Goal: Information Seeking & Learning: Learn about a topic

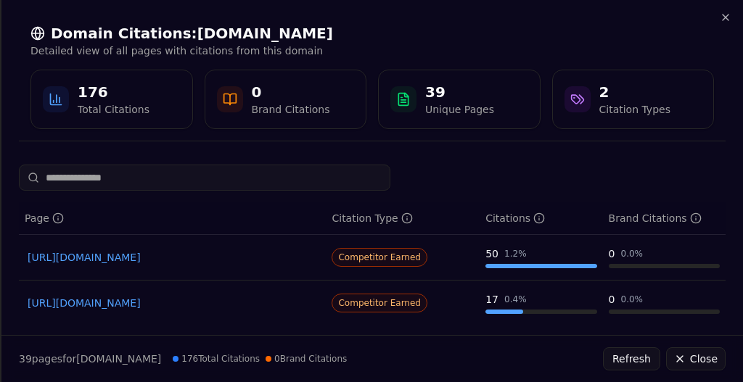
scroll to position [290, 0]
click at [726, 19] on icon "button" at bounding box center [725, 18] width 6 height 6
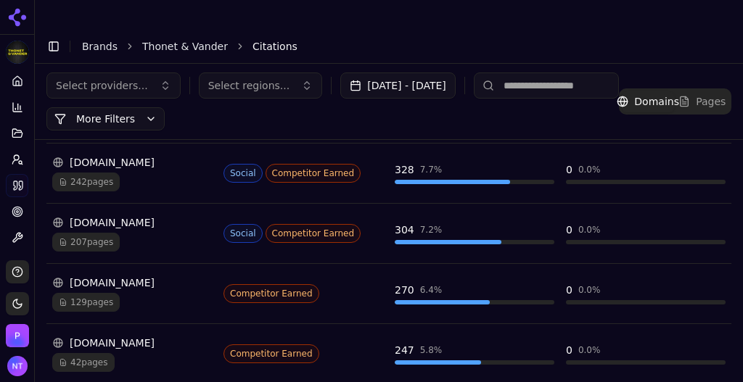
click at [106, 155] on div "[DOMAIN_NAME]" at bounding box center [132, 162] width 160 height 15
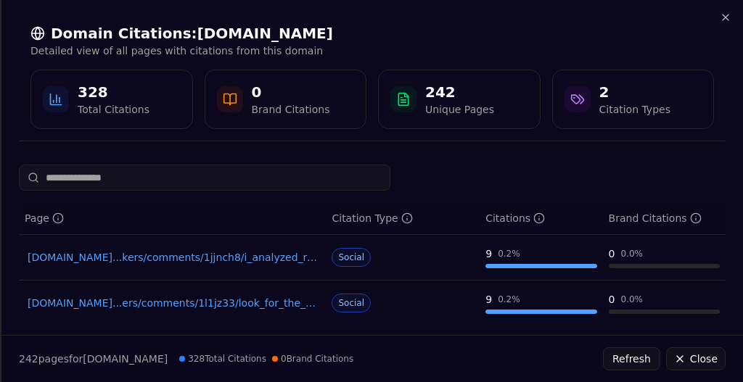
click at [224, 302] on link "reddit.com...ers/comments/1l1jz33/look_for_the_best_outdoor_bluetooth_speaker_no" at bounding box center [172, 303] width 289 height 15
click at [727, 19] on icon "button" at bounding box center [725, 18] width 6 height 6
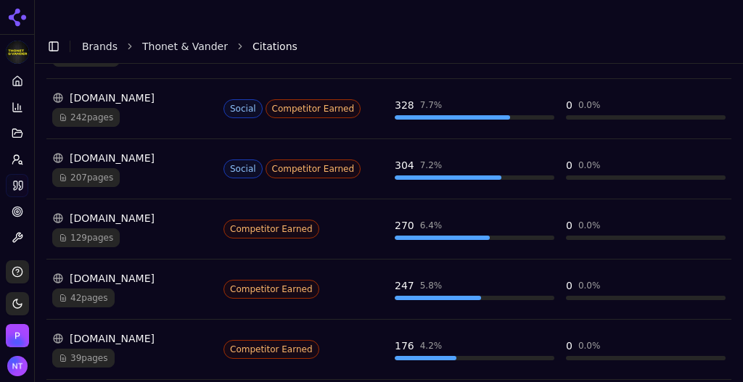
scroll to position [368, 0]
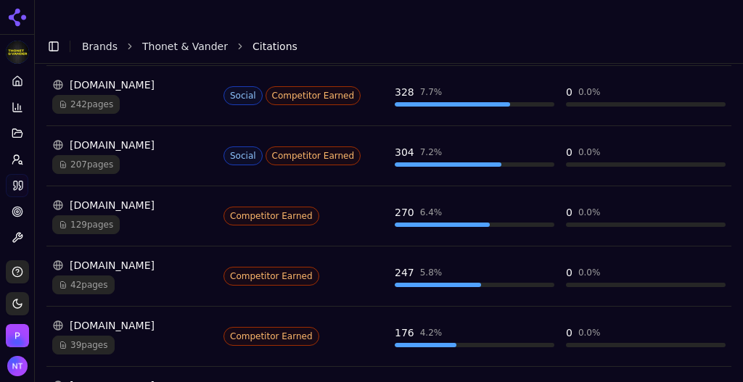
click at [106, 379] on div "[DOMAIN_NAME]" at bounding box center [132, 386] width 160 height 15
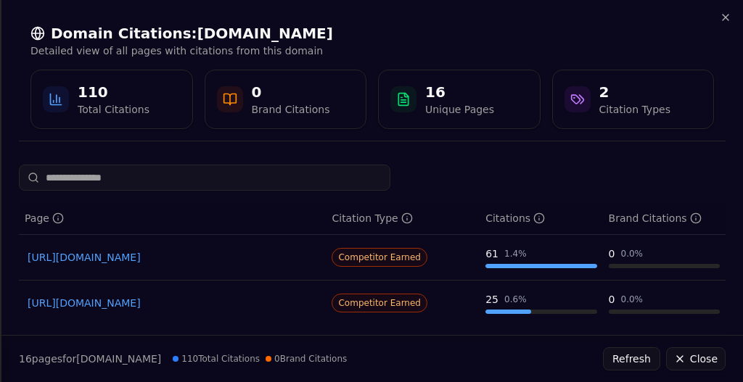
click at [261, 261] on link "https://cnet.com/tech/home-entertainment/best-bluetooth-speaker" at bounding box center [172, 257] width 289 height 15
click at [724, 17] on icon "button" at bounding box center [725, 18] width 6 height 6
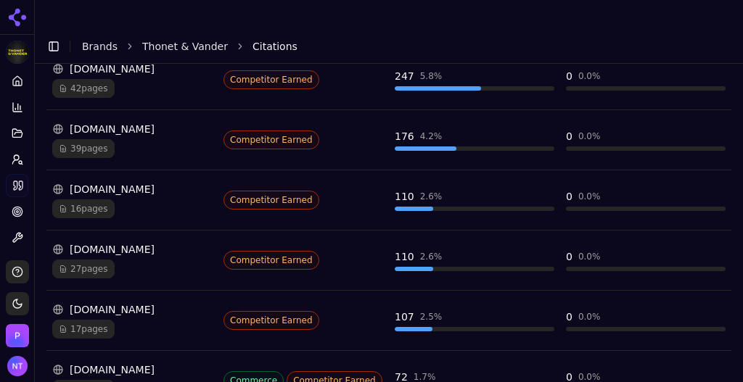
scroll to position [583, 0]
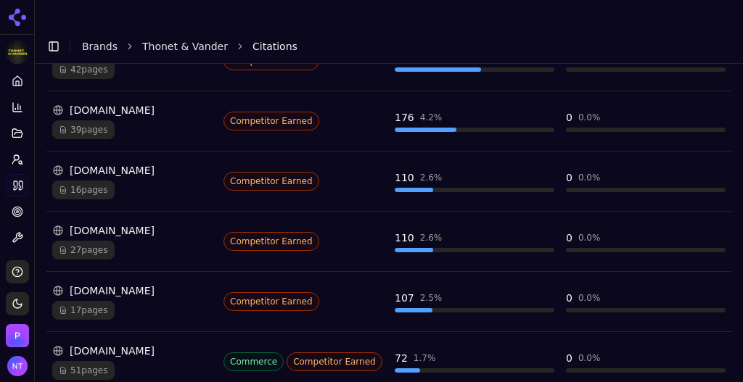
click at [124, 223] on div "[DOMAIN_NAME]" at bounding box center [132, 230] width 160 height 15
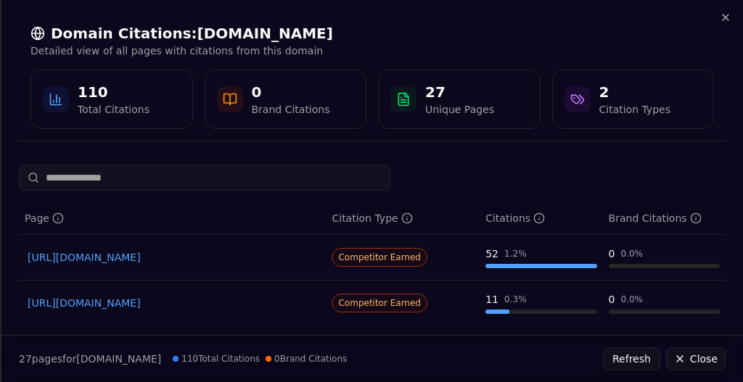
click at [229, 257] on link "https://soundguys.com/best-bluetooth-speakers-2488" at bounding box center [172, 257] width 289 height 15
click at [727, 16] on icon "button" at bounding box center [725, 18] width 12 height 12
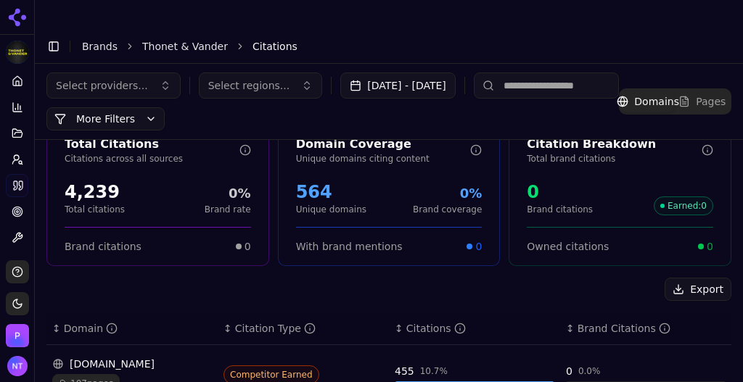
scroll to position [0, 0]
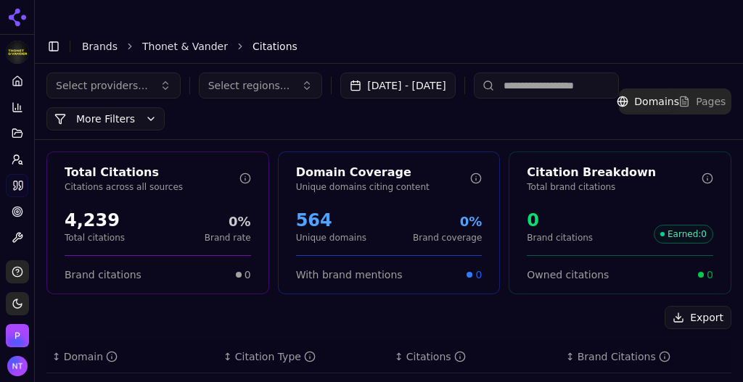
click at [169, 39] on link "Thonet & Vander" at bounding box center [185, 46] width 86 height 15
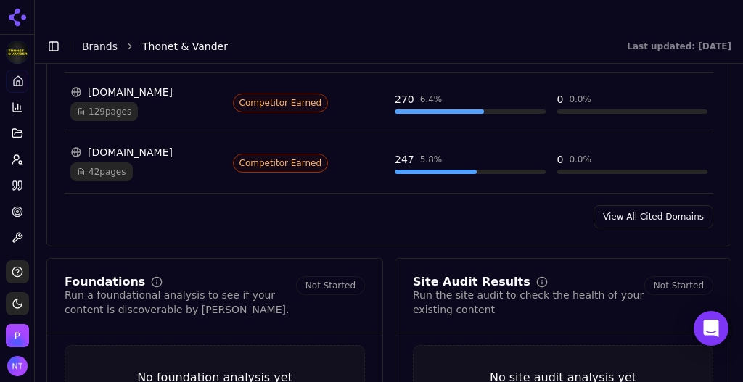
scroll to position [1820, 0]
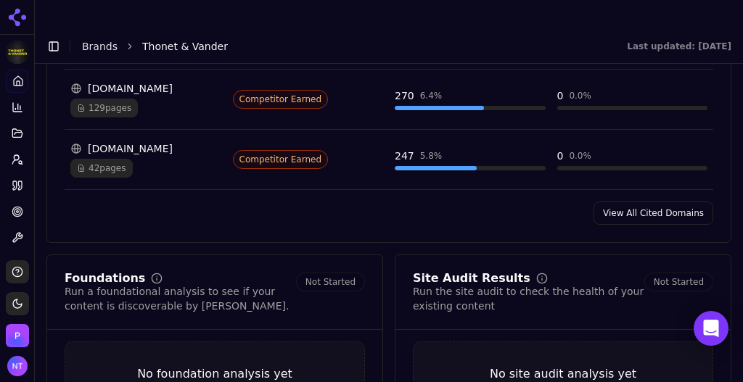
click at [645, 202] on link "View All Cited Domains" at bounding box center [653, 213] width 120 height 23
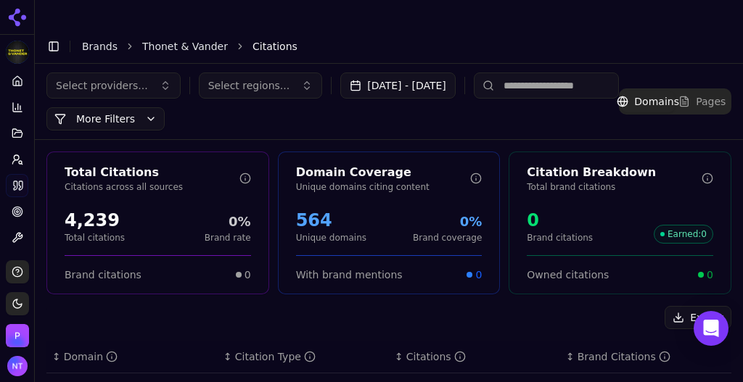
click at [538, 73] on input at bounding box center [546, 86] width 145 height 26
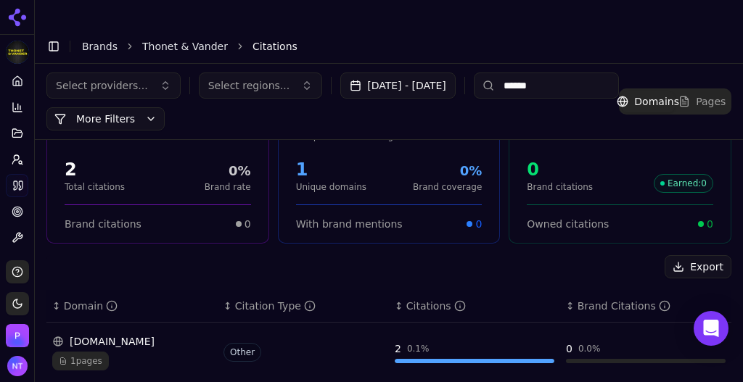
type input "******"
click at [126, 334] on div "[DOMAIN_NAME]" at bounding box center [132, 341] width 160 height 15
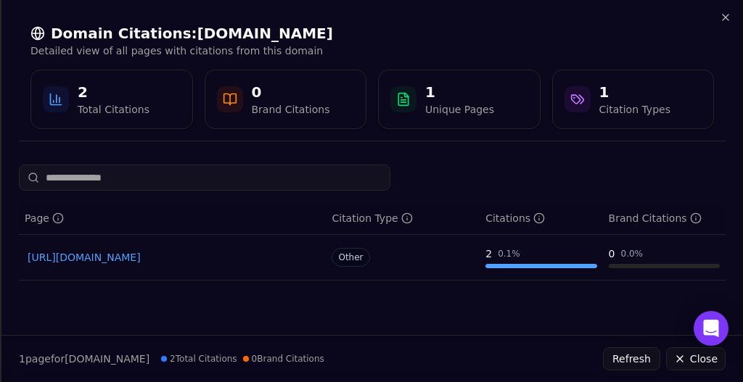
click at [265, 257] on link "[URL][DOMAIN_NAME]" at bounding box center [172, 257] width 289 height 15
click at [725, 15] on icon "button" at bounding box center [725, 18] width 12 height 12
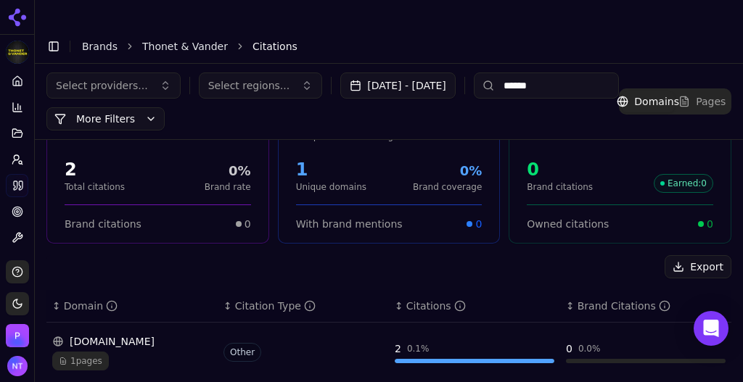
drag, startPoint x: 180, startPoint y: 21, endPoint x: 279, endPoint y: 33, distance: 99.4
click at [180, 39] on link "Thonet & Vander" at bounding box center [185, 46] width 86 height 15
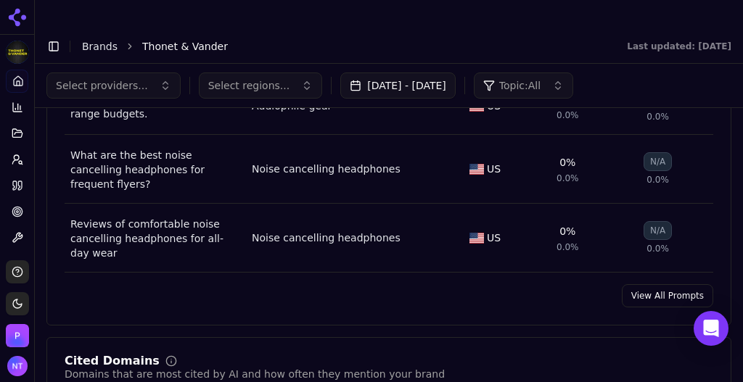
scroll to position [1237, 0]
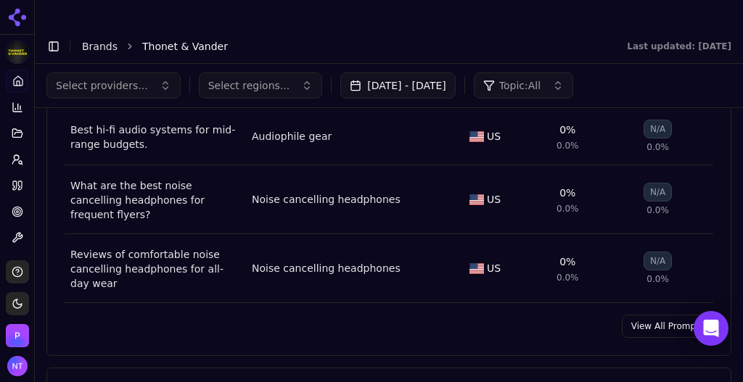
click at [647, 315] on link "View All Prompts" at bounding box center [667, 326] width 91 height 23
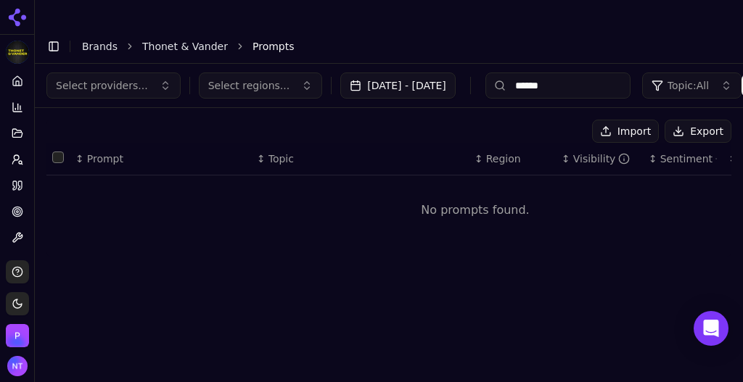
click at [123, 78] on span "Select providers..." at bounding box center [102, 85] width 92 height 15
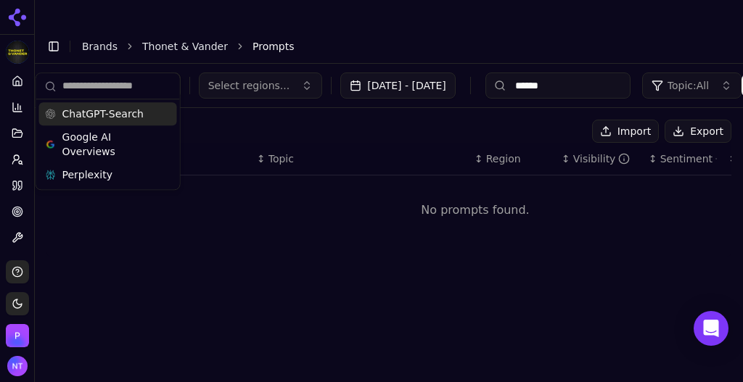
click at [550, 73] on input "******" at bounding box center [557, 86] width 145 height 26
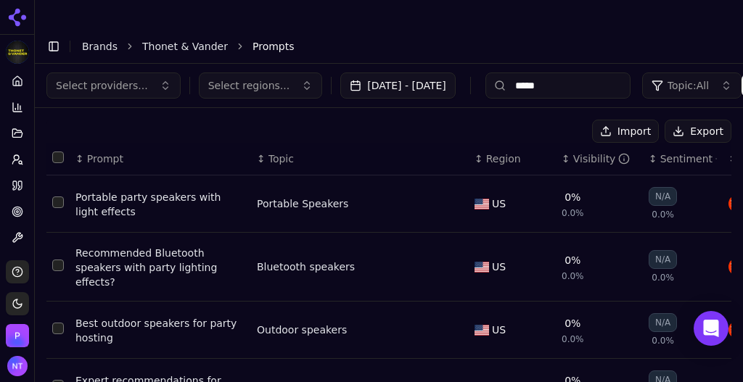
type input "*****"
click at [141, 190] on div "Portable party speakers with light effects" at bounding box center [160, 204] width 170 height 29
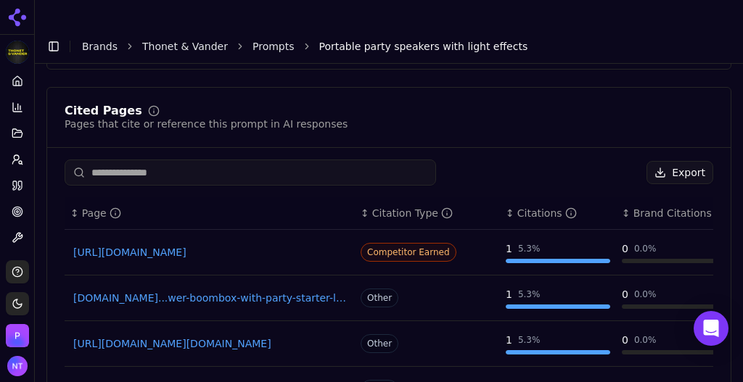
scroll to position [791, 0]
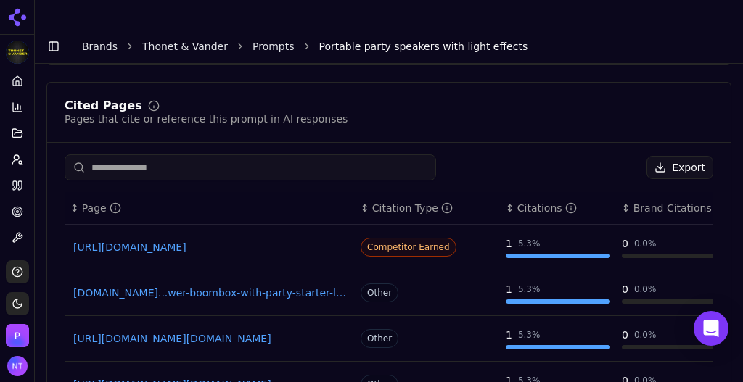
click at [172, 154] on input at bounding box center [250, 167] width 371 height 26
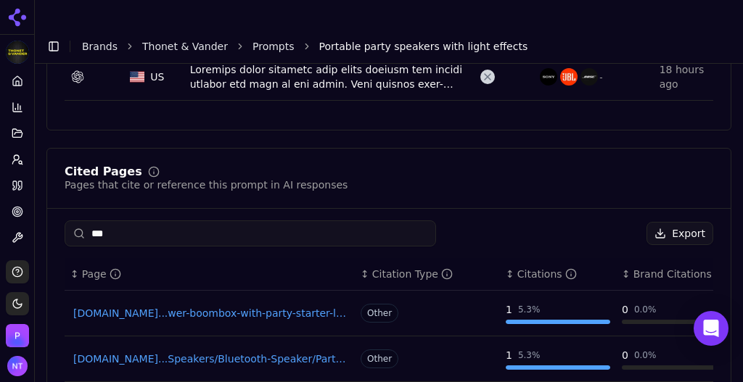
type input "****"
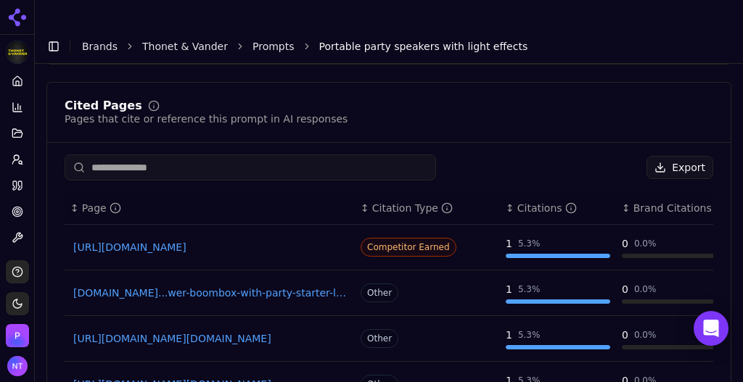
click at [267, 39] on link "Prompts" at bounding box center [273, 46] width 42 height 15
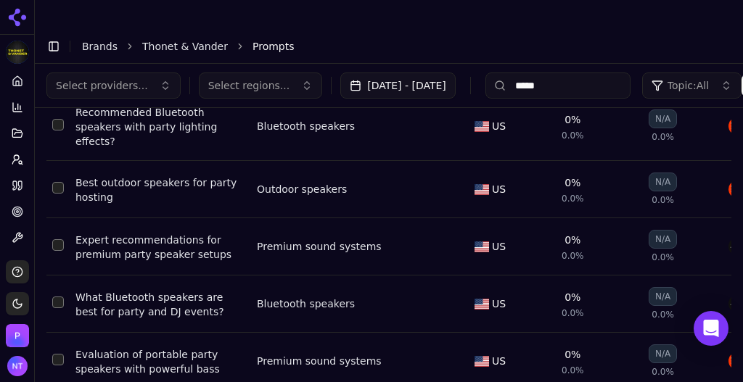
scroll to position [139, 0]
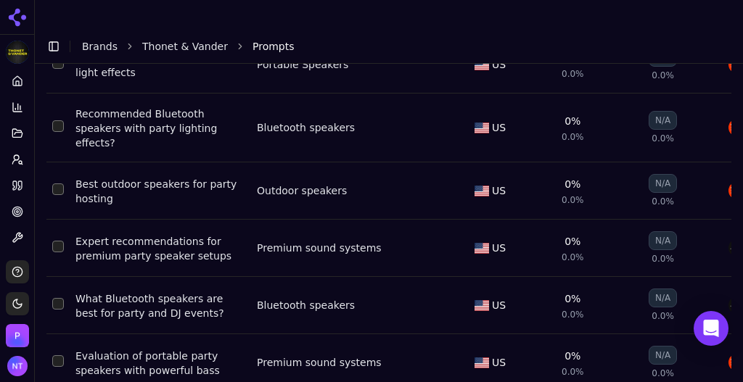
click at [187, 177] on div "Best outdoor speakers for party hosting" at bounding box center [160, 191] width 170 height 29
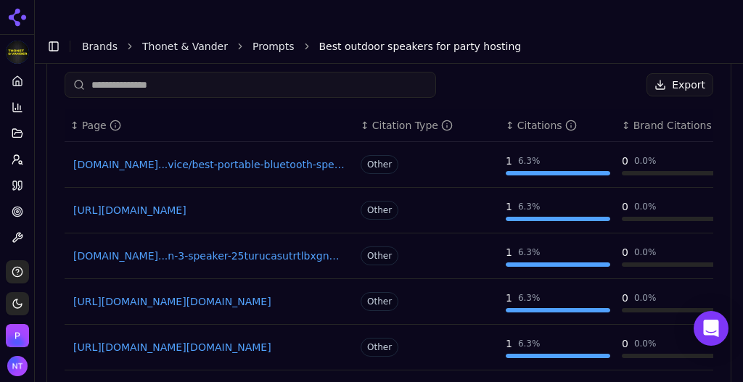
scroll to position [725, 0]
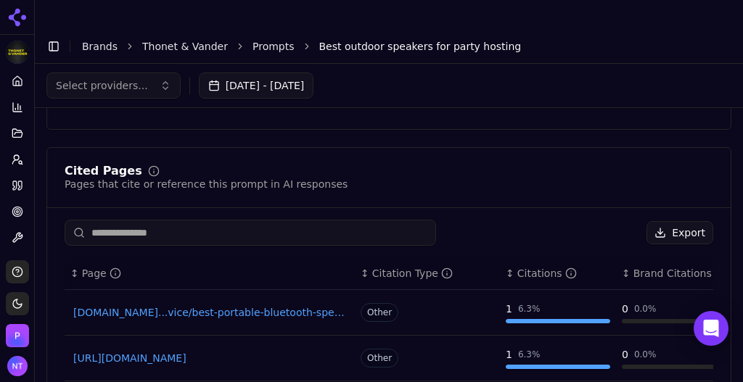
click at [187, 220] on input at bounding box center [250, 233] width 371 height 26
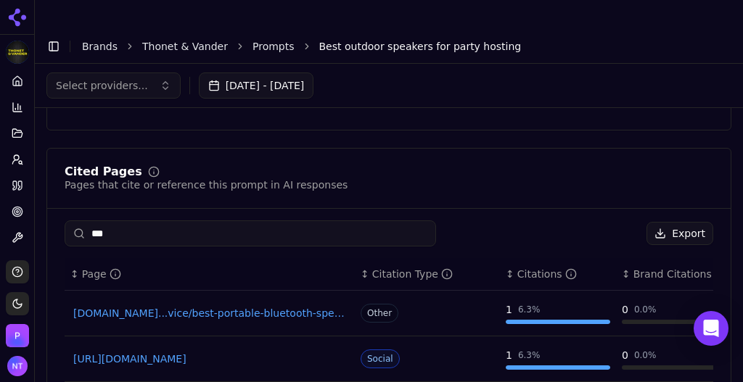
type input "****"
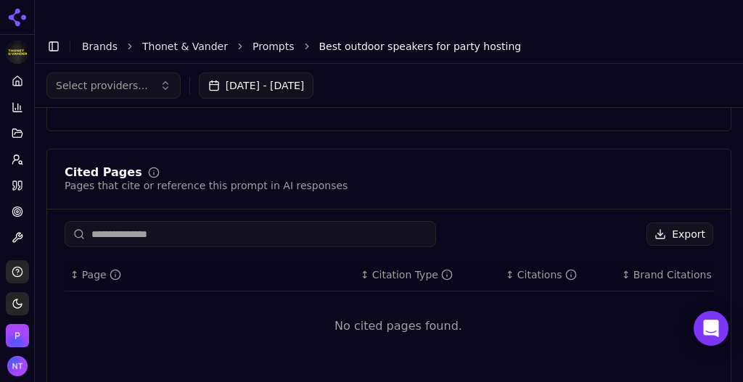
scroll to position [725, 0]
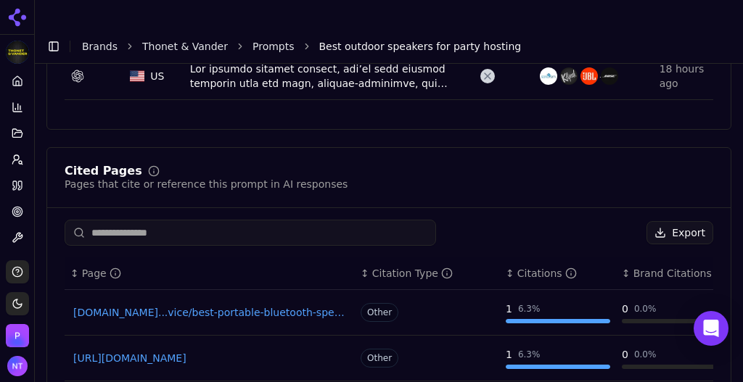
click at [255, 39] on link "Prompts" at bounding box center [273, 46] width 42 height 15
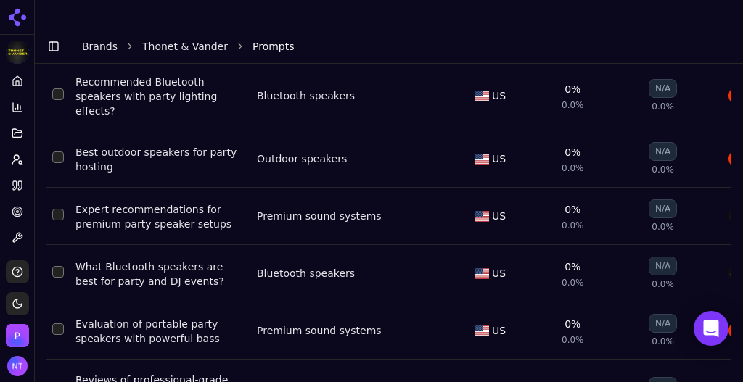
scroll to position [200, 0]
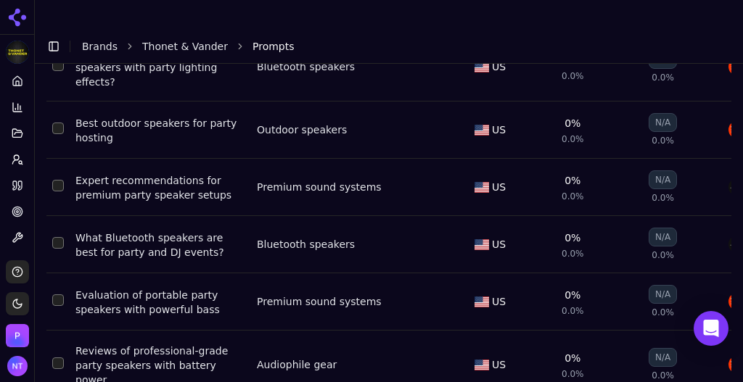
click at [167, 288] on div "Evaluation of portable party speakers with powerful bass" at bounding box center [160, 302] width 170 height 29
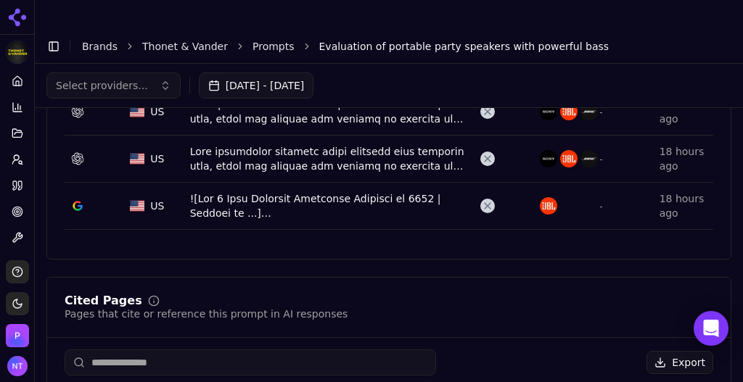
scroll to position [638, 0]
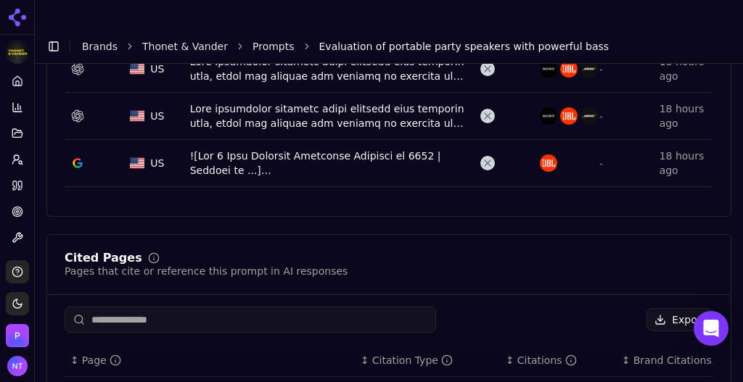
click at [175, 307] on input at bounding box center [250, 320] width 371 height 26
type input "****"
click at [252, 39] on link "Prompts" at bounding box center [273, 46] width 42 height 15
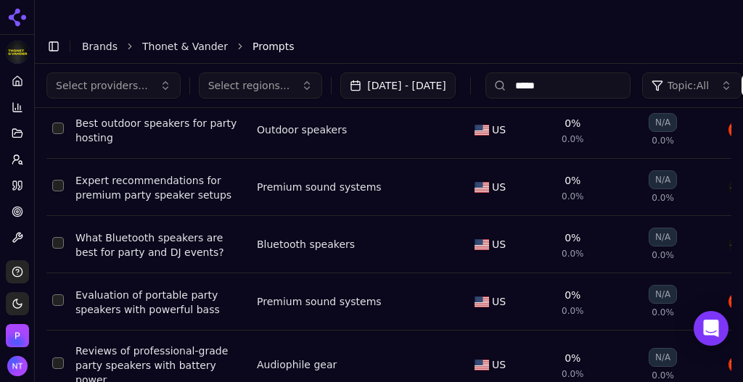
click at [137, 331] on td "Reviews of professional-grade party speakers with battery power." at bounding box center [160, 365] width 181 height 69
click at [144, 344] on div "Reviews of professional-grade party speakers with battery power." at bounding box center [160, 366] width 170 height 44
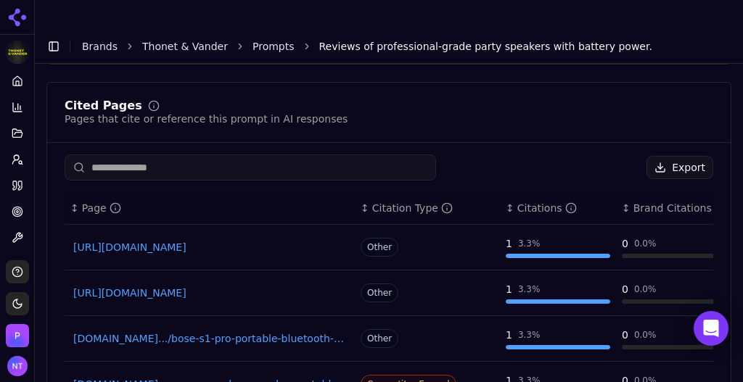
scroll to position [792, 0]
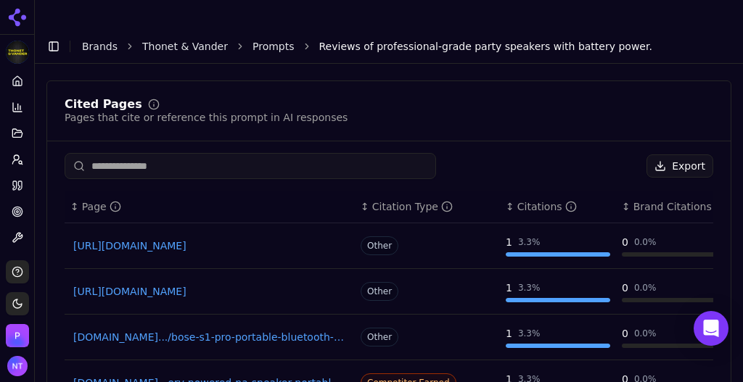
click at [224, 153] on input at bounding box center [250, 166] width 371 height 26
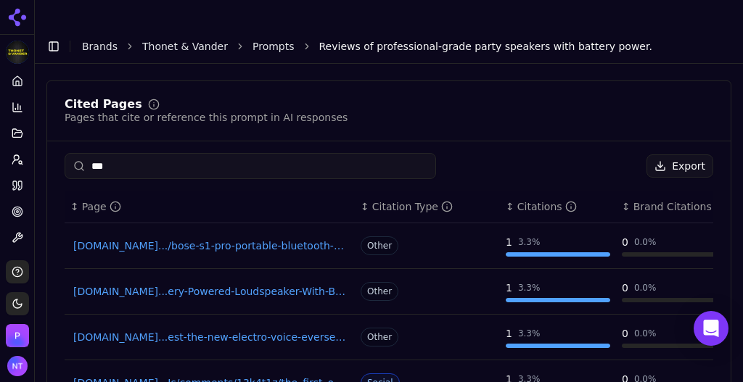
type input "****"
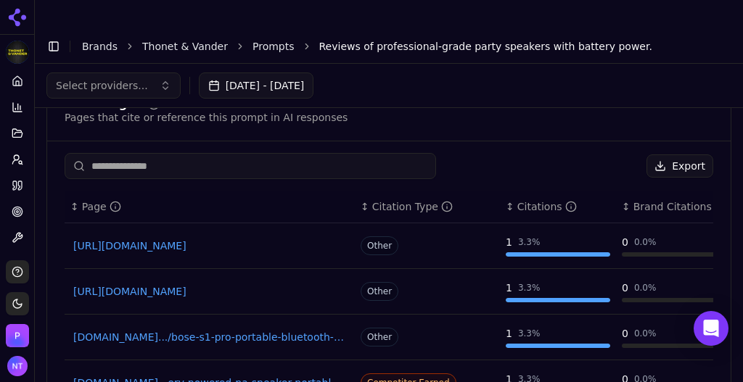
scroll to position [0, 0]
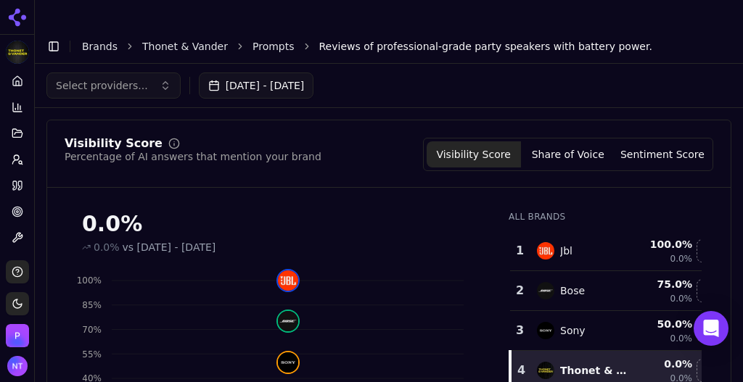
click at [186, 39] on link "Thonet & Vander" at bounding box center [185, 46] width 86 height 15
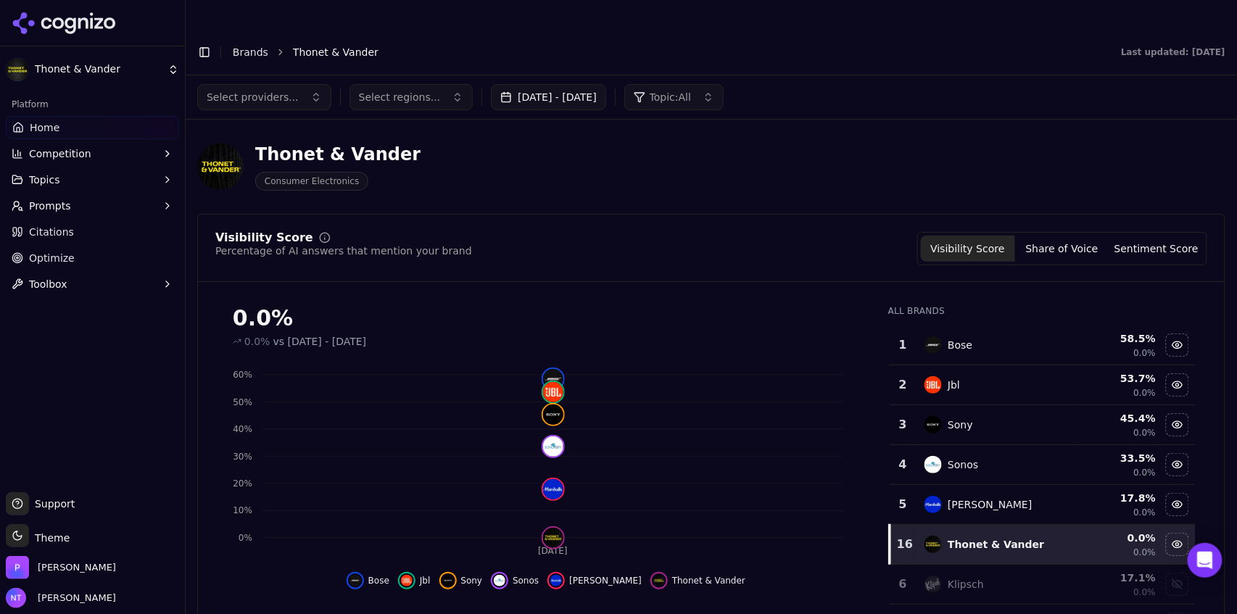
click at [196, 42] on button "Toggle Sidebar" at bounding box center [204, 52] width 20 height 20
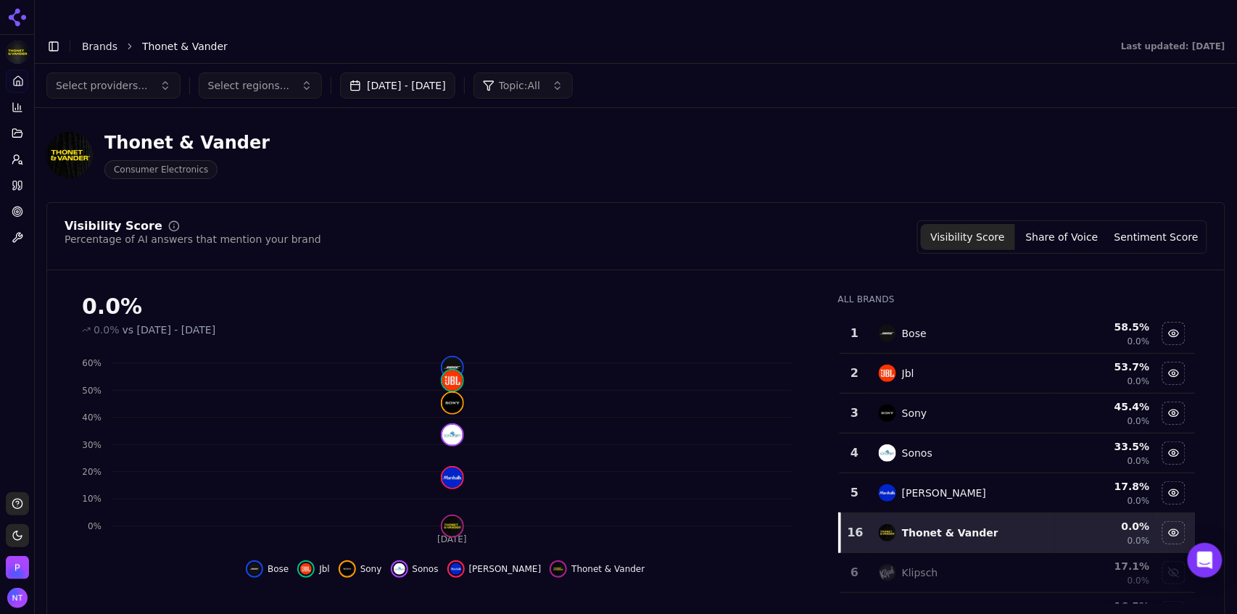
drag, startPoint x: 1102, startPoint y: 51, endPoint x: 957, endPoint y: 213, distance: 217.3
click at [742, 73] on div "Select providers... Select regions... [DATE] - [DATE] Topic: All" at bounding box center [635, 86] width 1179 height 26
click at [24, 329] on div "Platform Home Competition Topics Prompts Citations Optimize Toolbox" at bounding box center [17, 275] width 34 height 423
